Goal: Task Accomplishment & Management: Complete application form

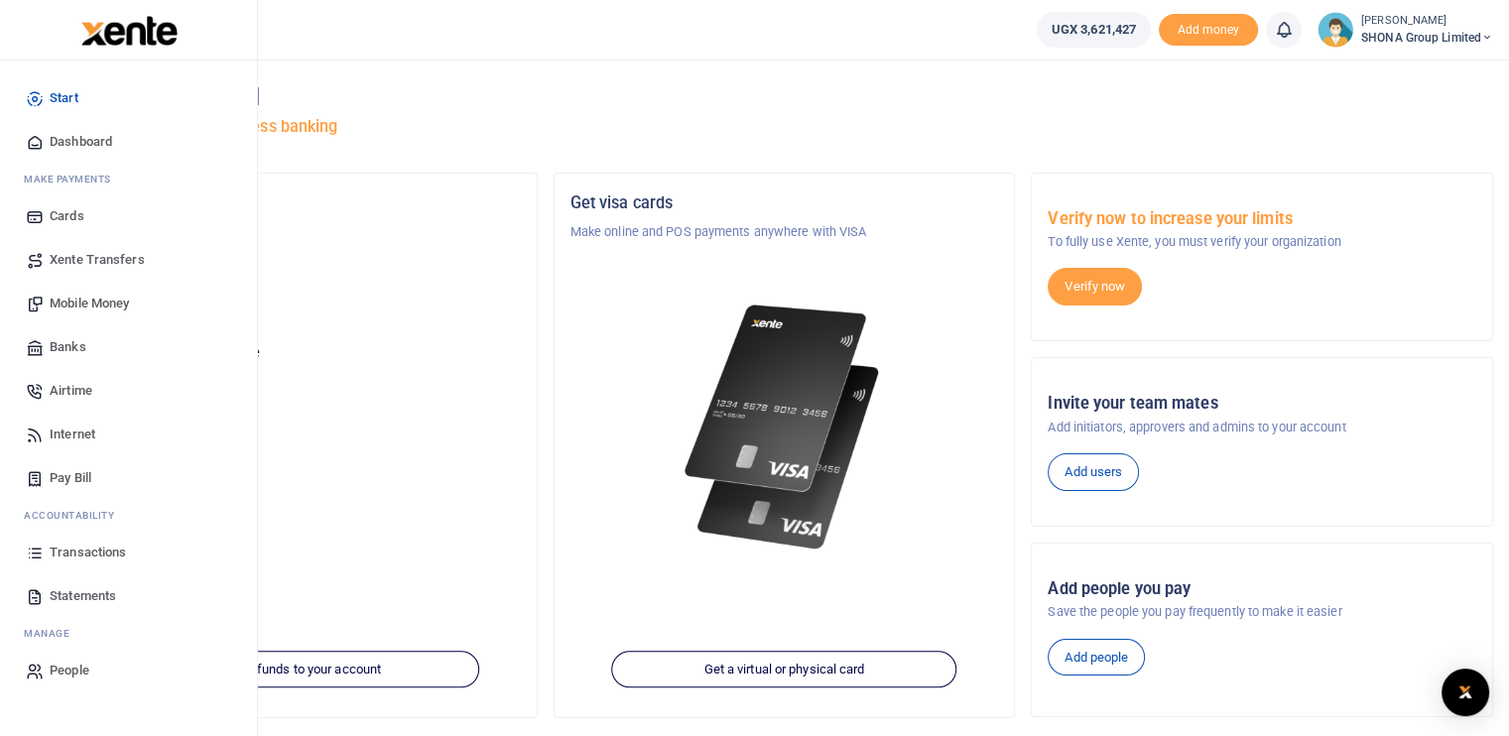
click at [91, 306] on span "Mobile Money" at bounding box center [89, 304] width 79 height 20
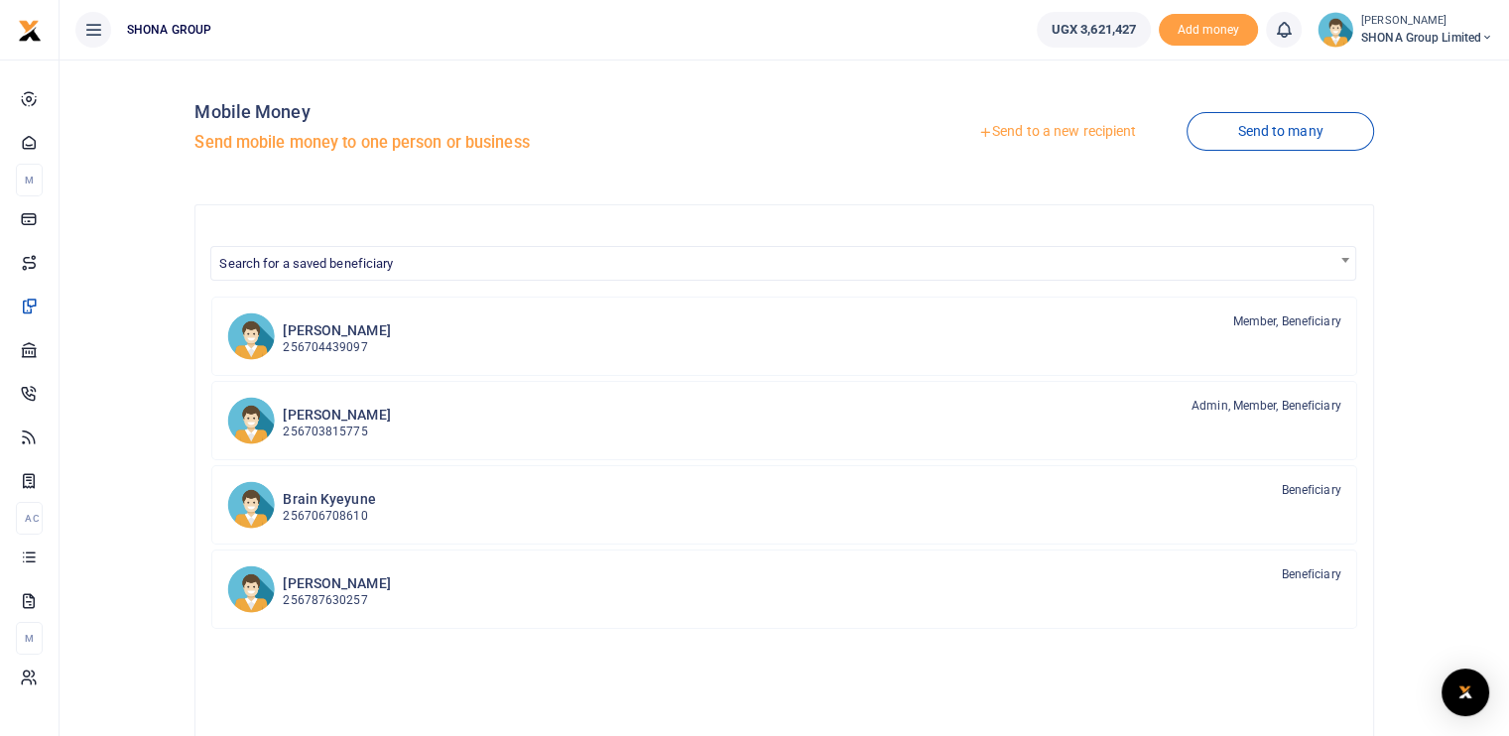
click at [1066, 132] on link "Send to a new recipient" at bounding box center [1057, 132] width 259 height 36
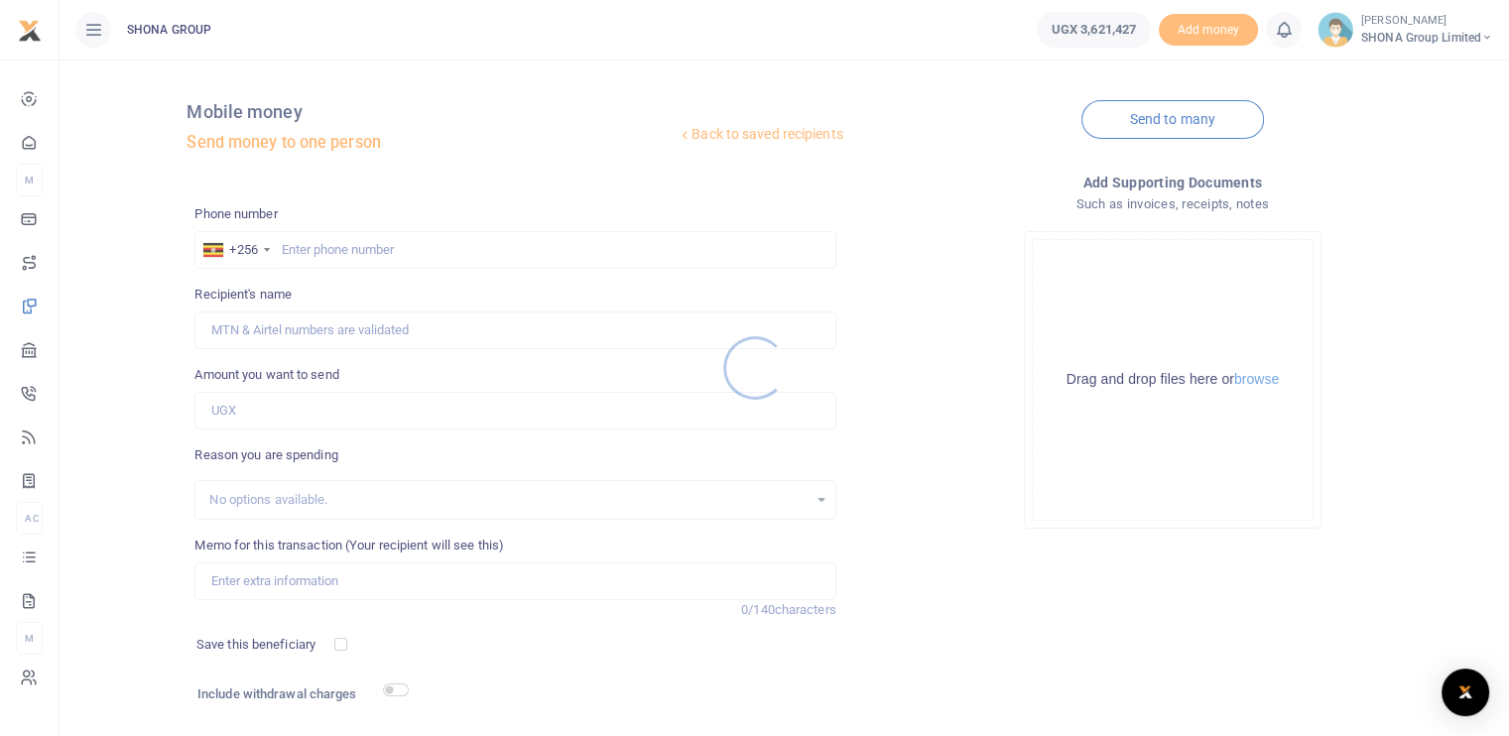
click at [327, 251] on div at bounding box center [754, 368] width 1509 height 736
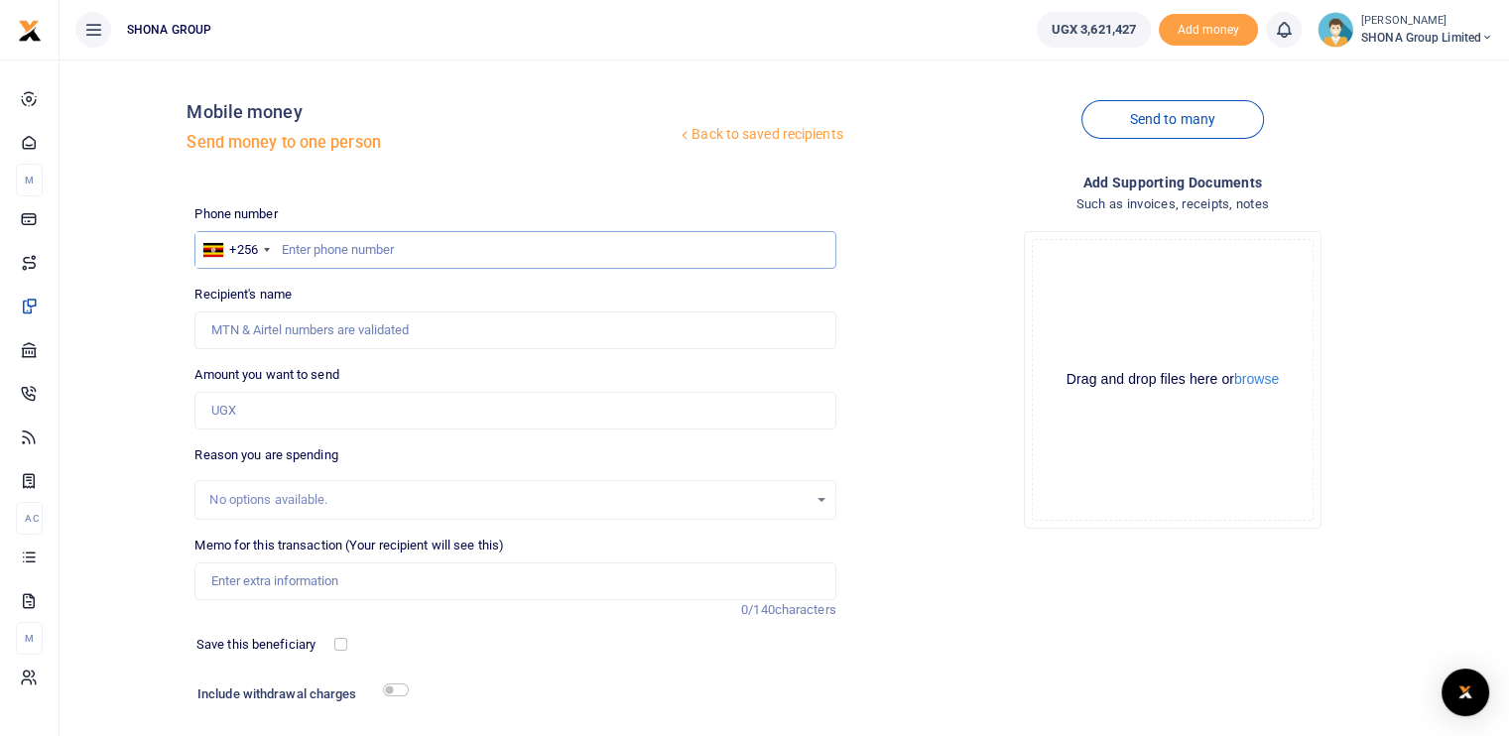
click at [325, 245] on input "text" at bounding box center [514, 250] width 641 height 38
type input "0778478655"
type input "Christine Nabirinzi"
type input "0778478655"
click at [305, 405] on input "Amount you want to send" at bounding box center [514, 411] width 641 height 38
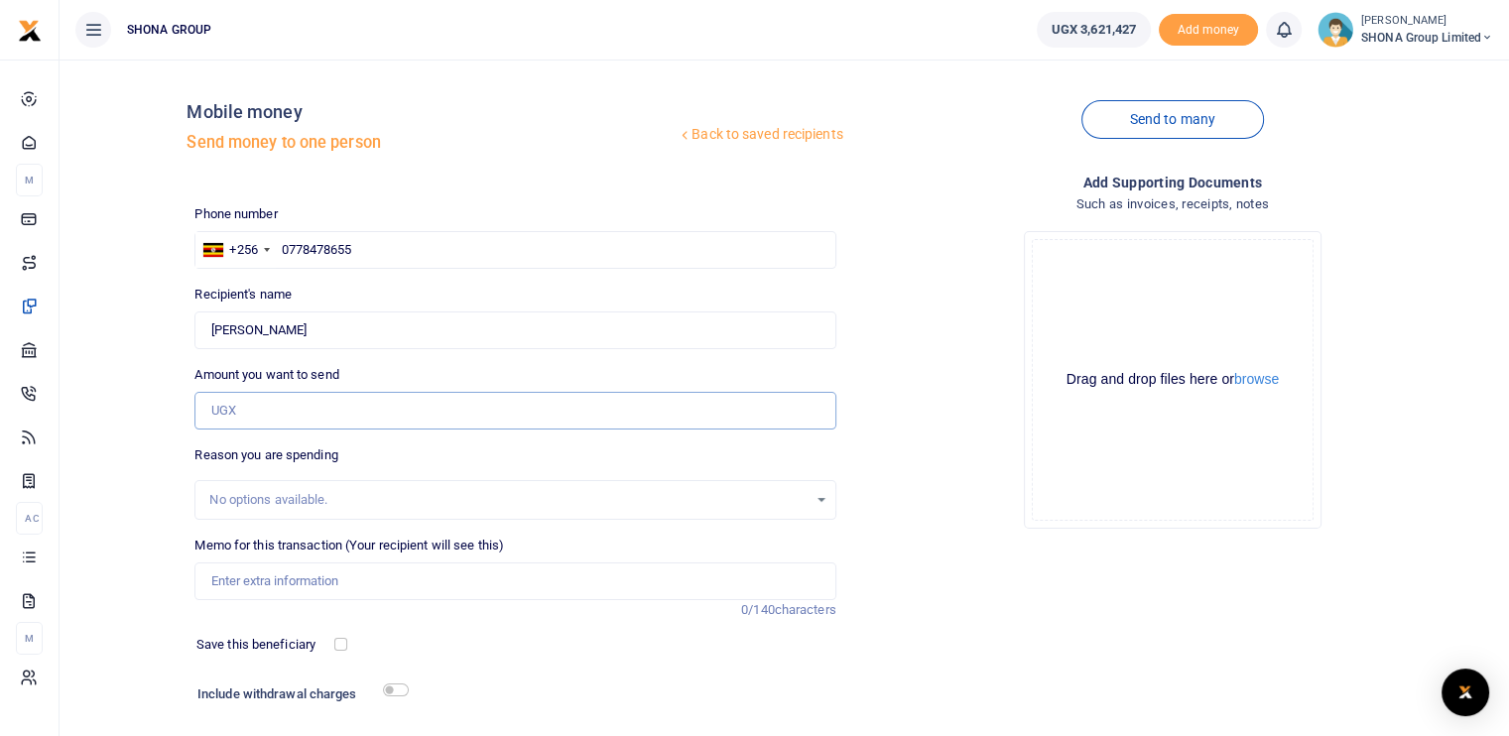
paste input "Ush461,000.00"
click at [257, 411] on input "NaN" at bounding box center [514, 411] width 641 height 38
paste input "Ush461,000.00"
click at [265, 409] on input "NaN" at bounding box center [514, 411] width 641 height 38
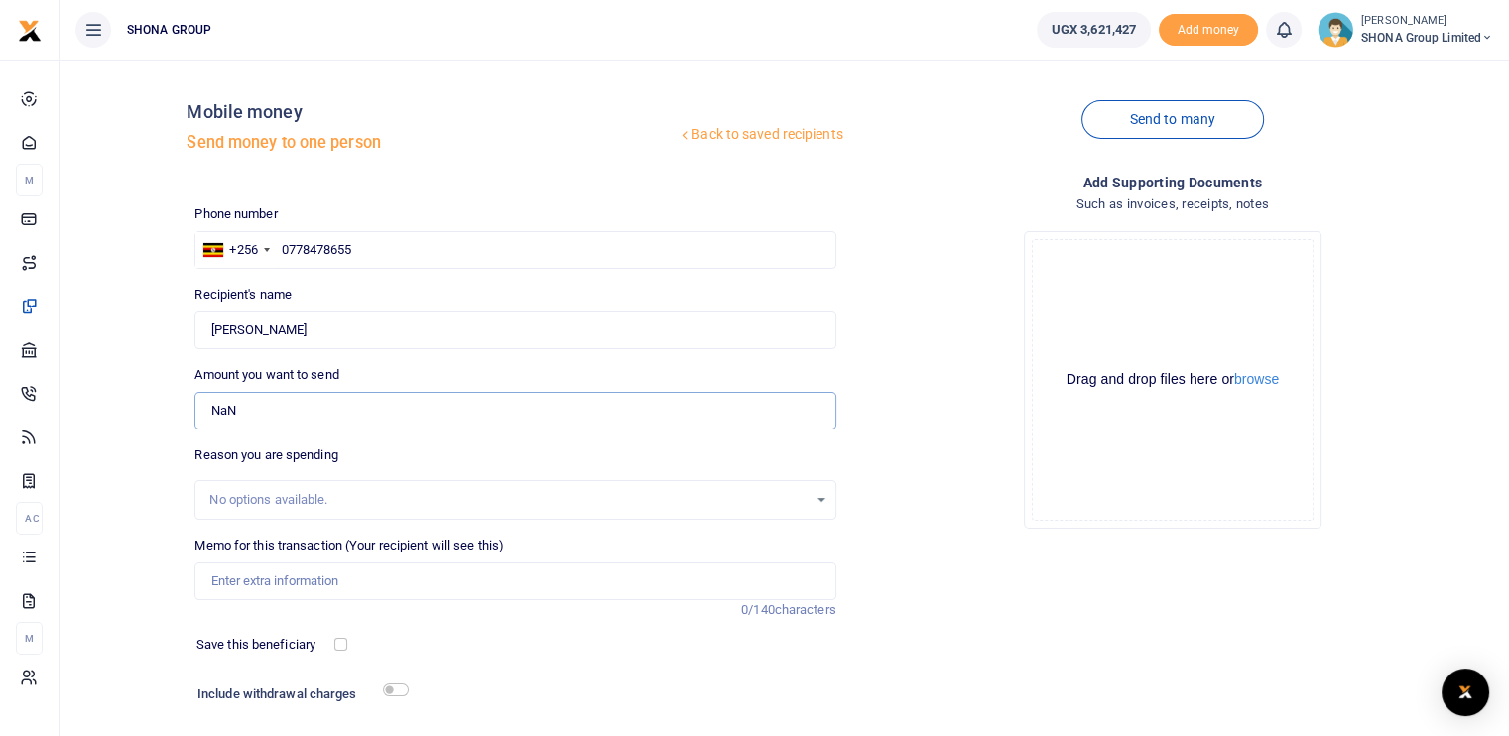
click at [264, 409] on input "NaN" at bounding box center [514, 411] width 641 height 38
paste input "461,000.00"
type input "461,000"
click at [290, 490] on div "No options available." at bounding box center [507, 500] width 597 height 20
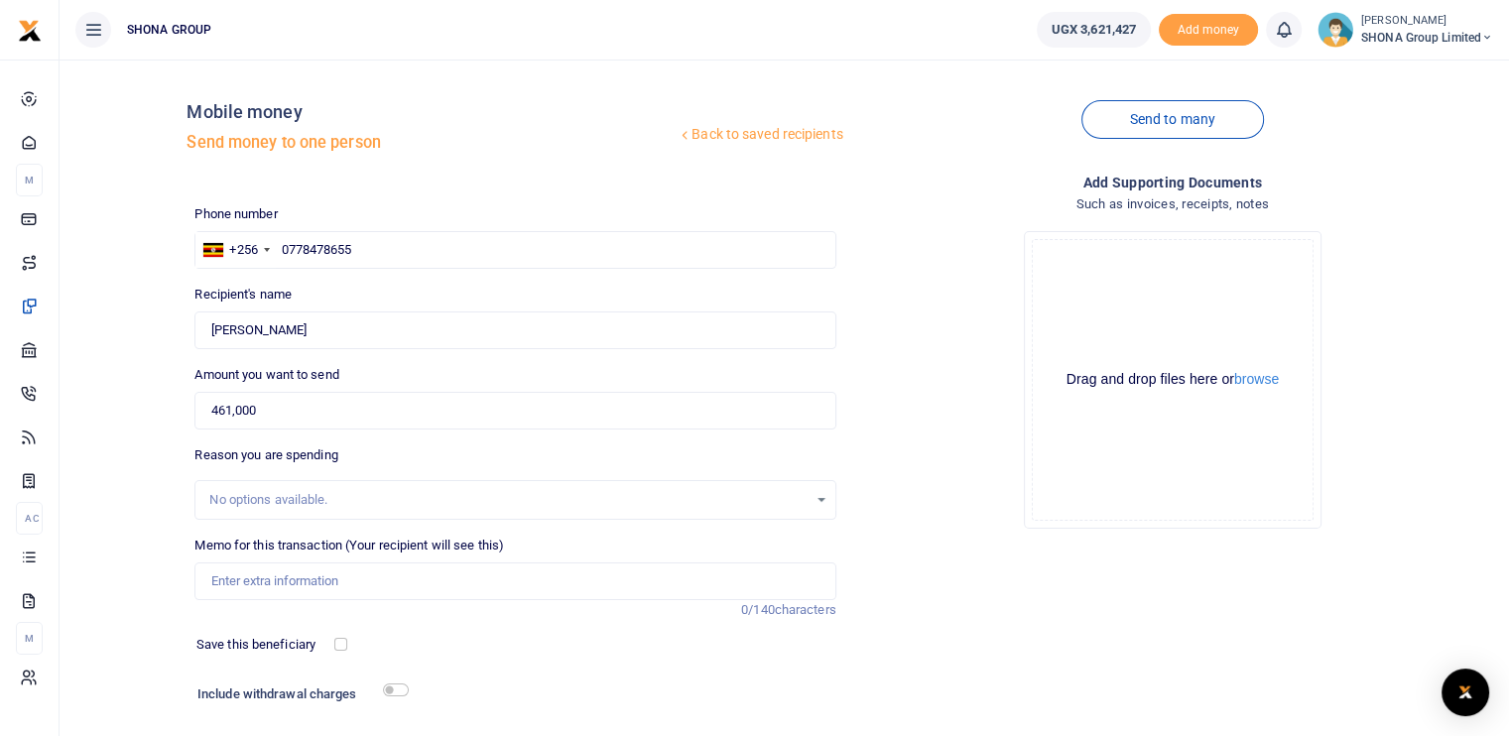
click at [296, 506] on div "No options available." at bounding box center [507, 500] width 597 height 20
click at [277, 577] on input "Memo for this transaction (Your recipient will see this)" at bounding box center [514, 582] width 641 height 38
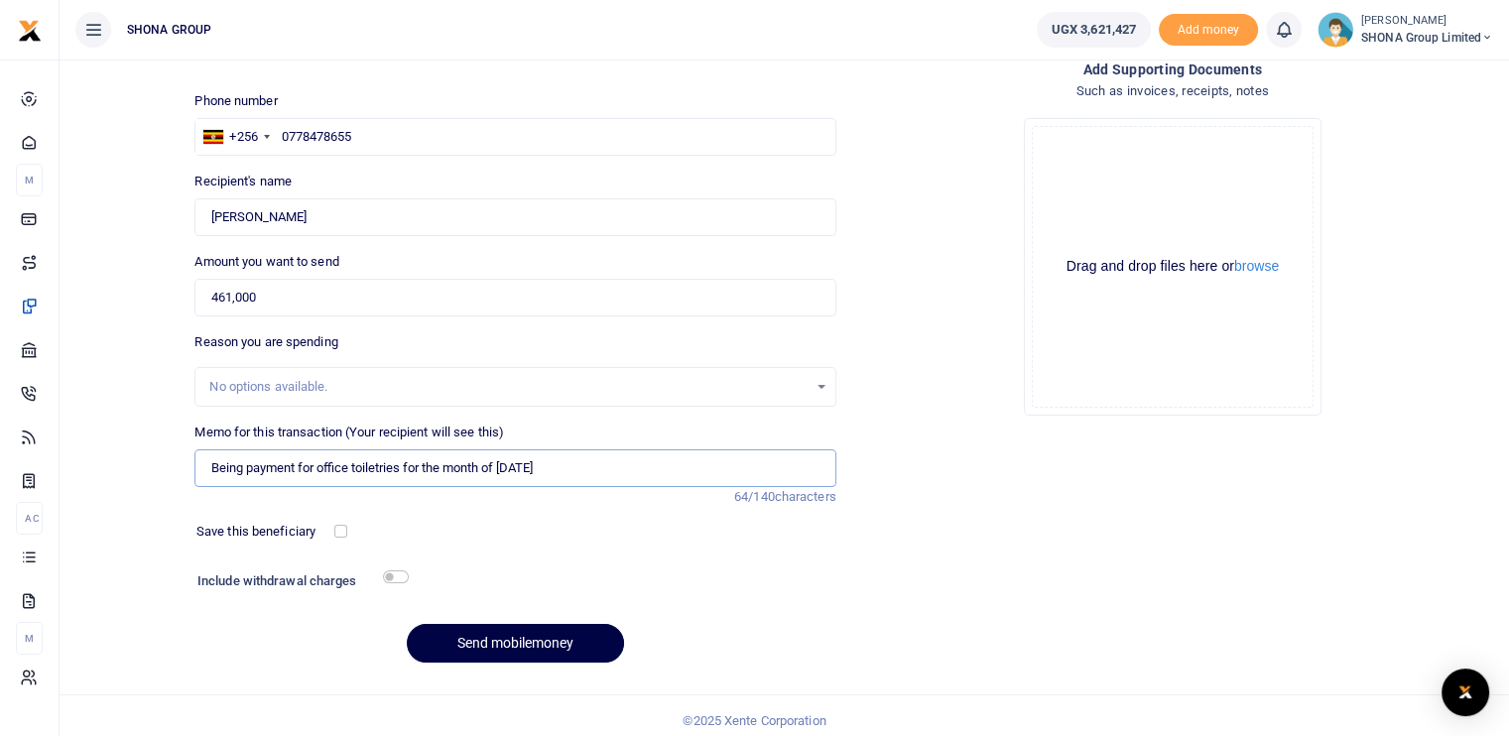
scroll to position [122, 0]
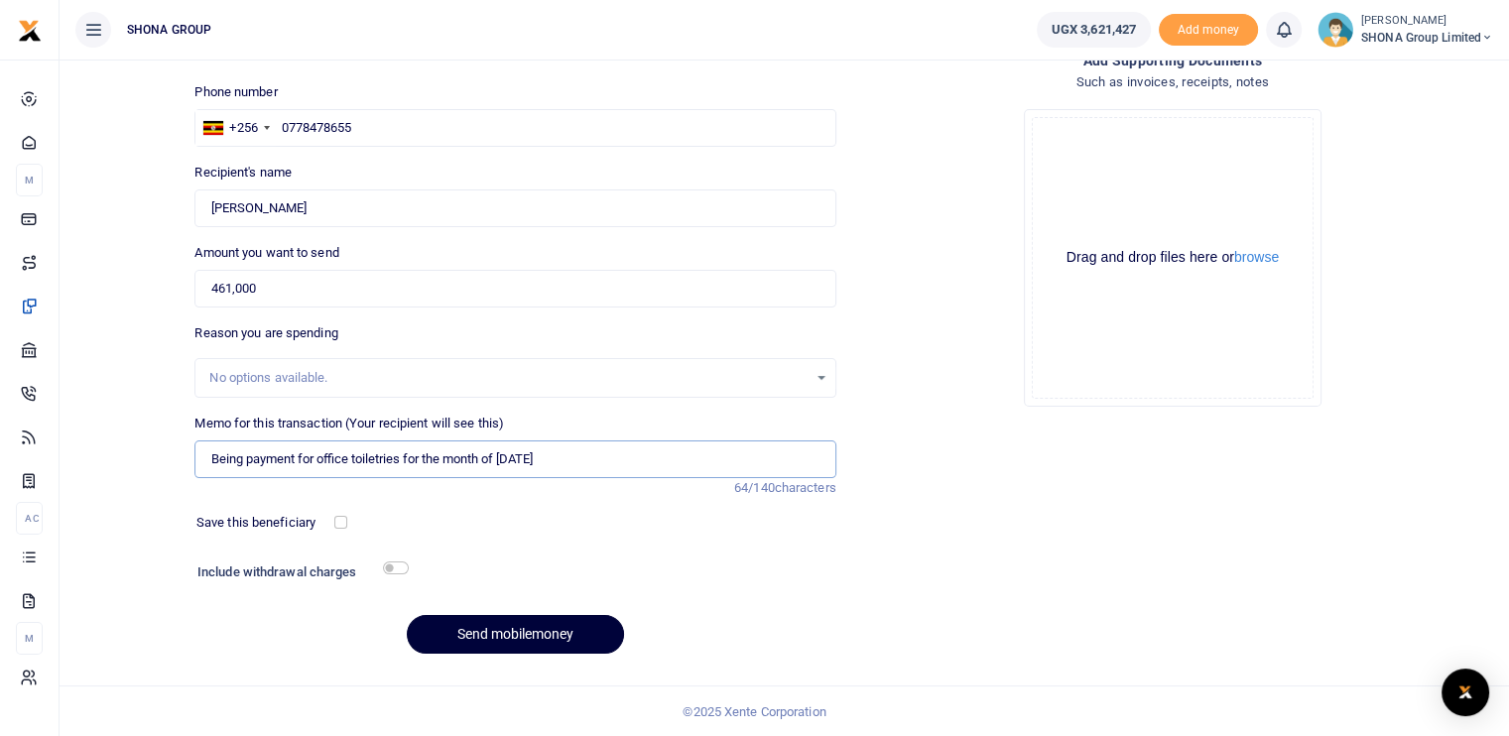
type input "Being payment for office toiletries for the month of August 2025"
click at [518, 634] on button "Send mobilemoney" at bounding box center [515, 634] width 217 height 39
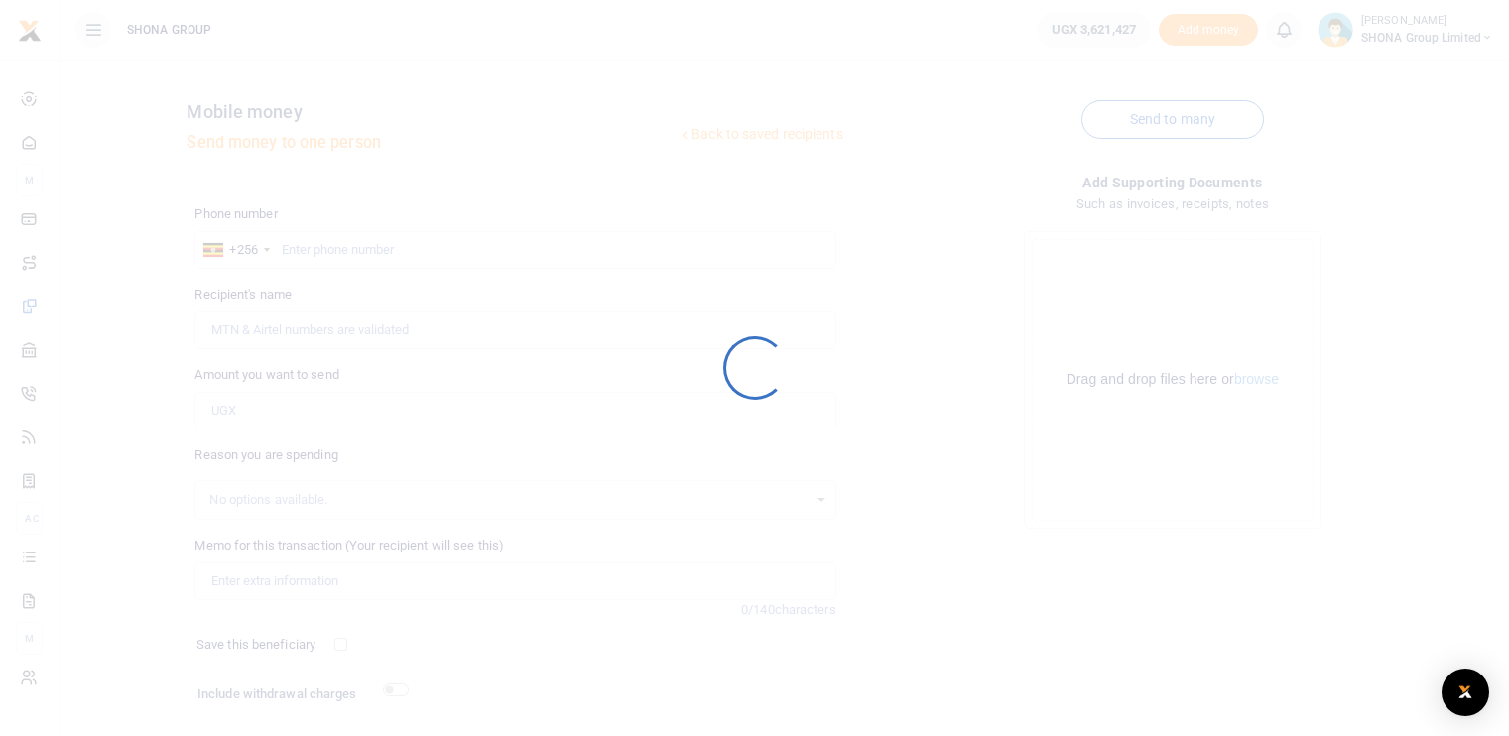
scroll to position [122, 0]
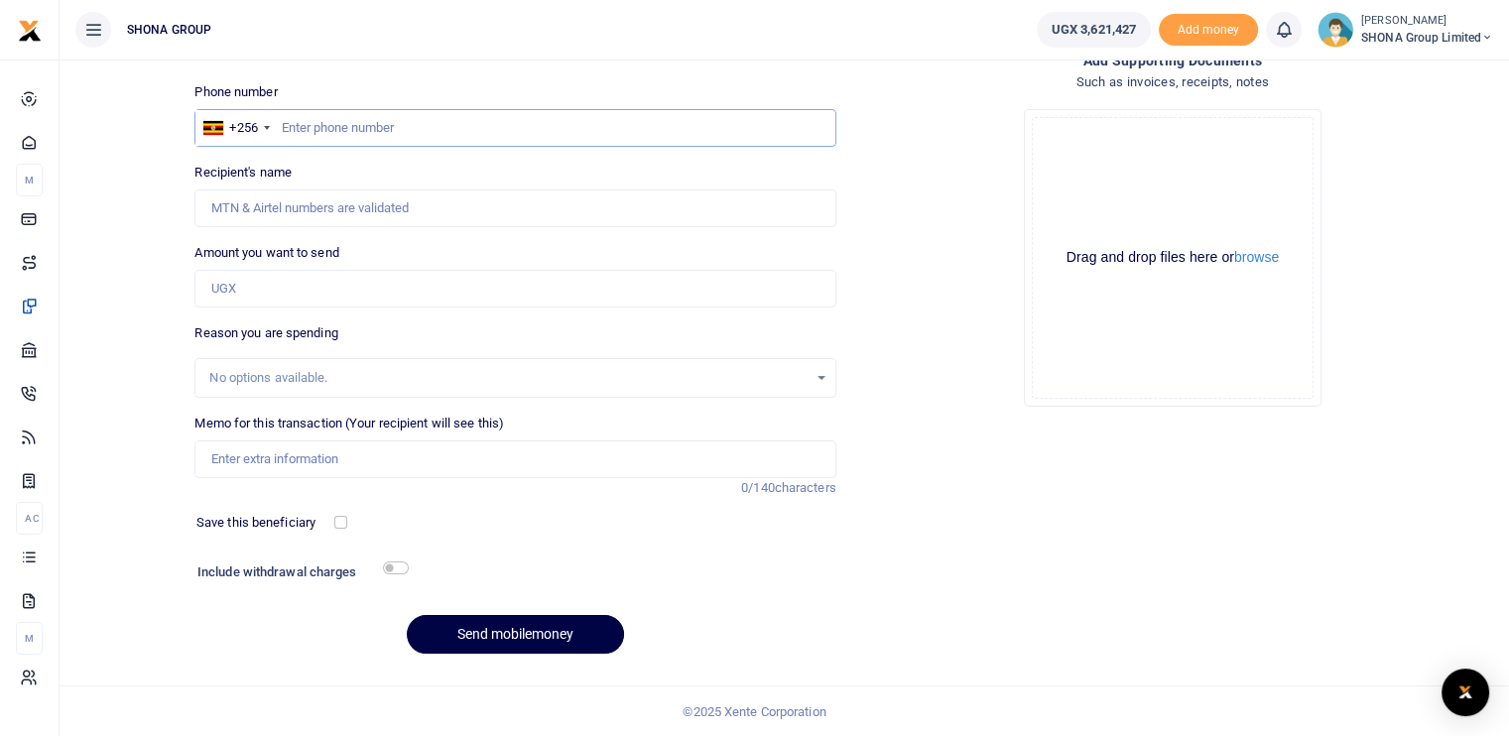
click at [296, 132] on input "text" at bounding box center [514, 128] width 641 height 38
click at [377, 291] on input "Amount you want to send" at bounding box center [514, 289] width 641 height 38
click at [905, 265] on div "Drop your files here Drag and drop files here or browse Powered by Uppy" at bounding box center [1172, 257] width 641 height 329
click at [294, 124] on input "0 778478655" at bounding box center [514, 128] width 641 height 38
type input "0778478655"
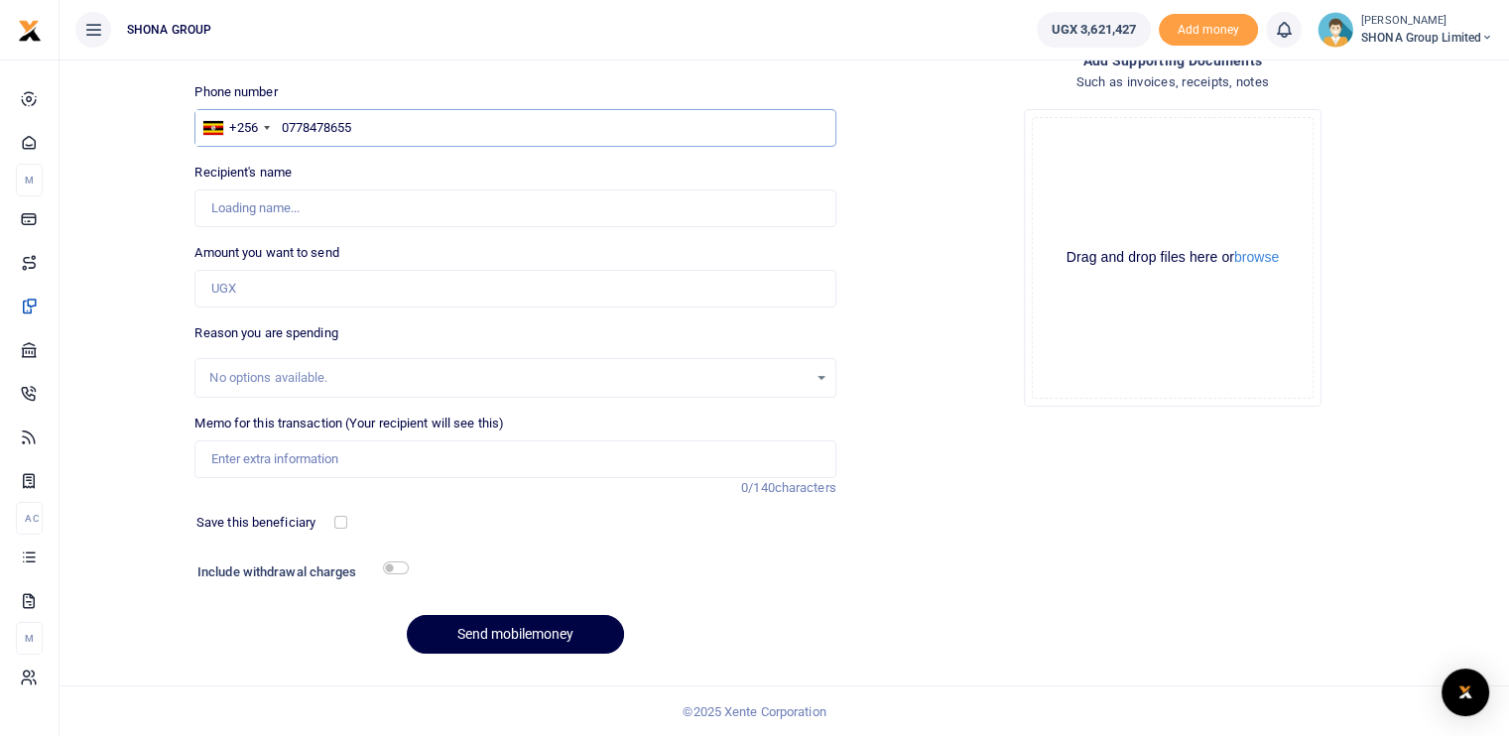
type input "Christine Nabirinzi"
type input "0778478655"
click at [291, 284] on input "Amount you want to send" at bounding box center [514, 289] width 641 height 38
paste input "399,000.00"
type input "399,000"
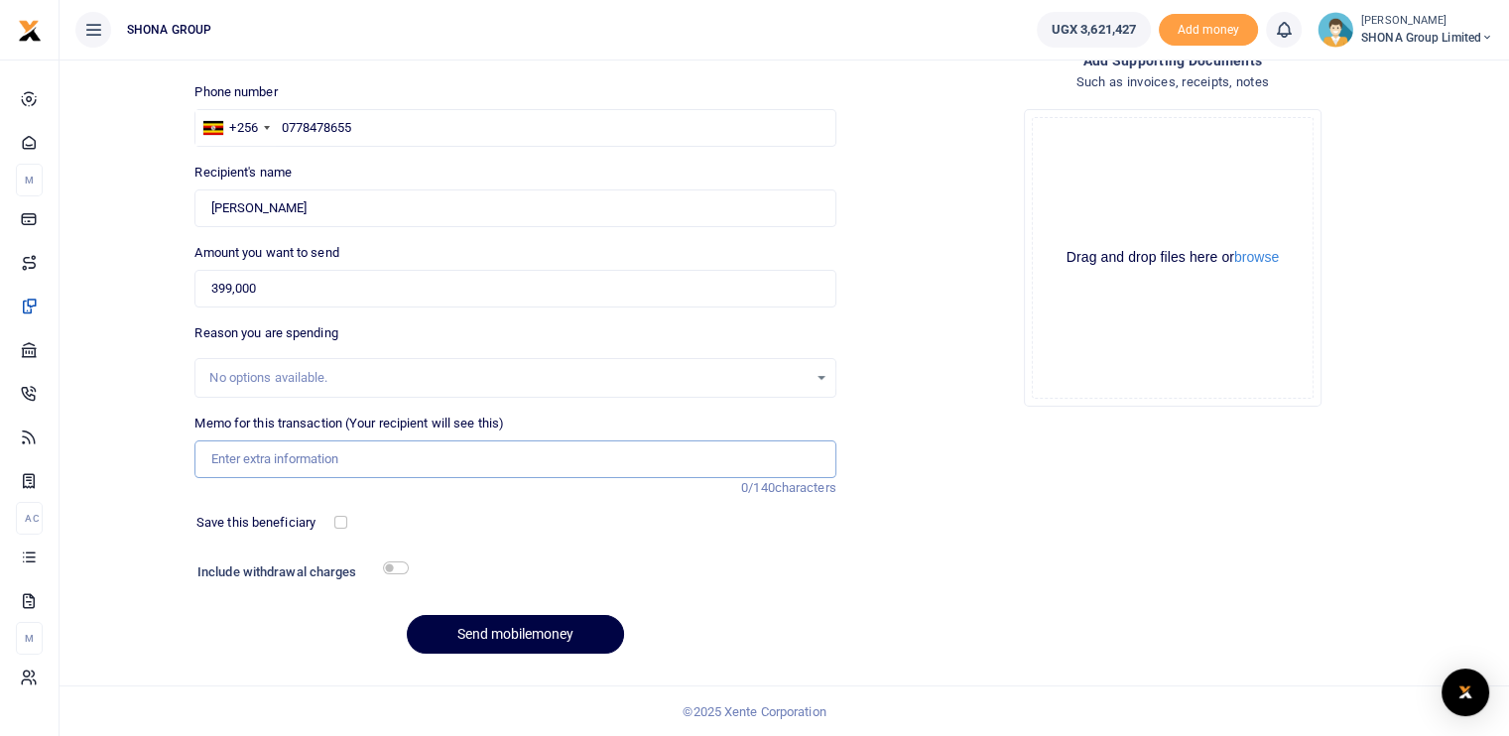
click at [317, 459] on input "Memo for this transaction (Your recipient will see this)" at bounding box center [514, 459] width 641 height 38
type input "Being fees for office Kitchen supplies for the month of August"
click at [459, 628] on button "Send mobilemoney" at bounding box center [515, 634] width 217 height 39
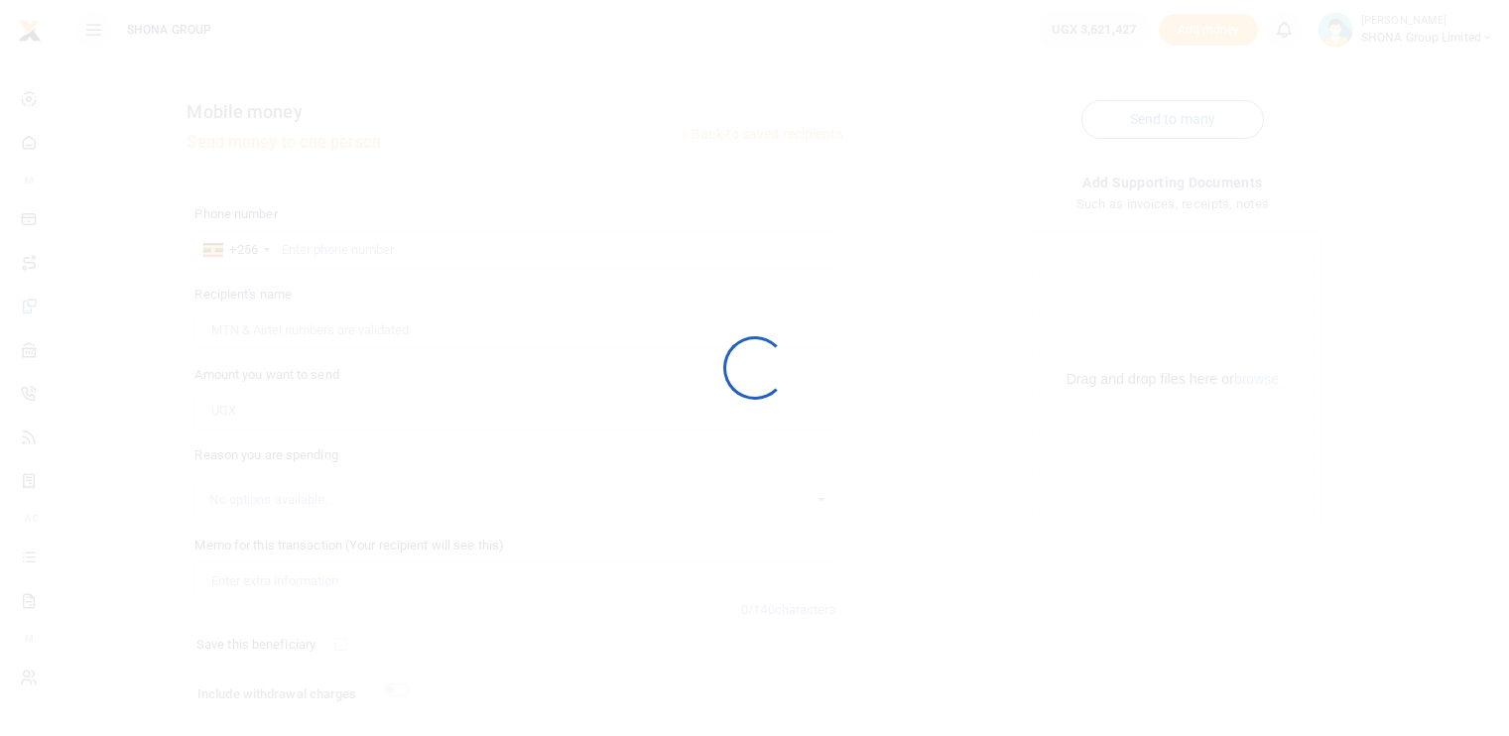
scroll to position [122, 0]
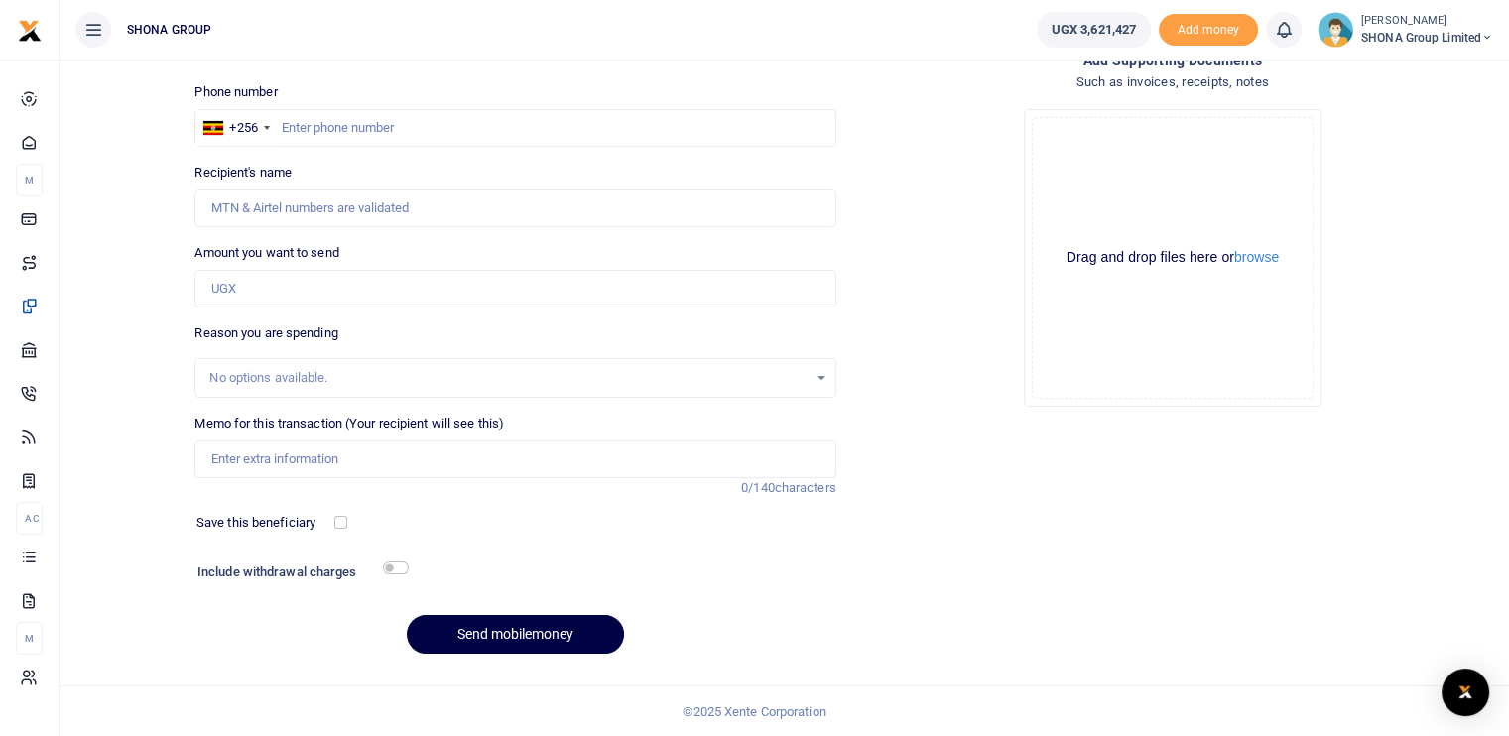
click at [1396, 363] on div "Drop your files here Drag and drop files here or browse Powered by Uppy" at bounding box center [1172, 257] width 641 height 329
